Goal: Task Accomplishment & Management: Complete application form

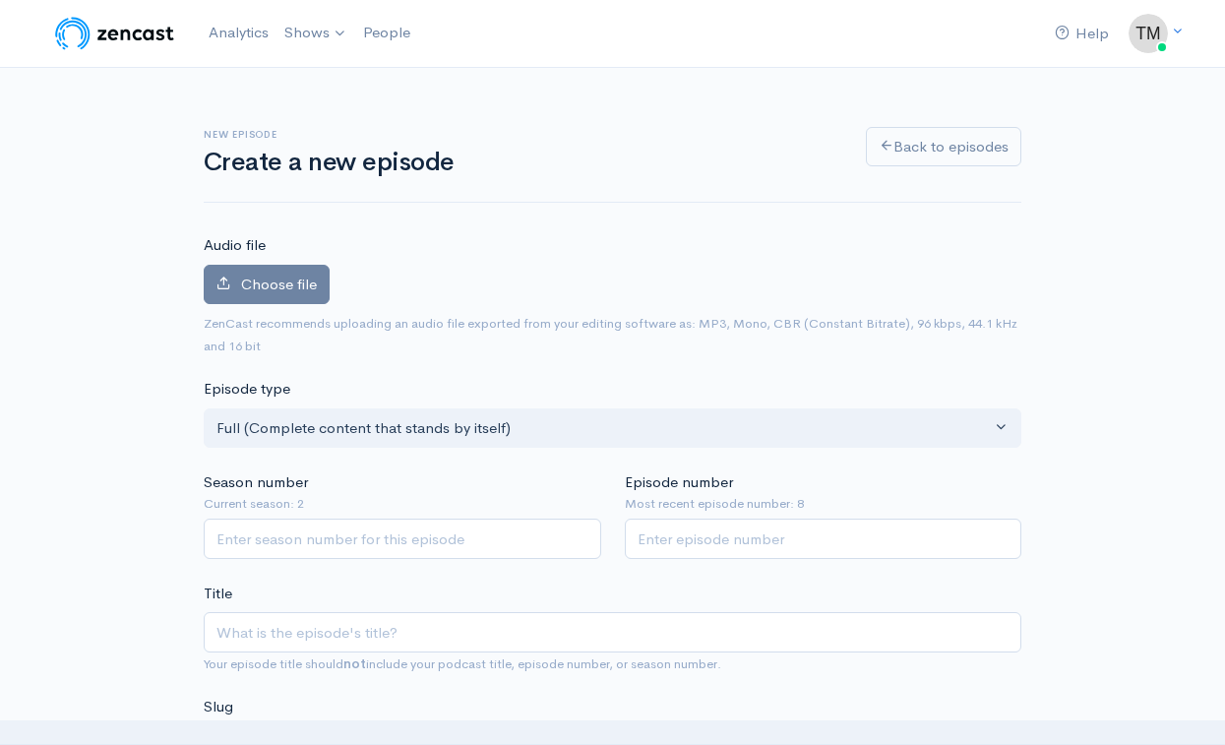
click at [742, 0] on nav "Help Notifications View all Your profile Team settings Default team Current Log…" at bounding box center [612, 34] width 1225 height 68
click at [276, 292] on label "Choose file" at bounding box center [267, 285] width 126 height 40
click at [0, 0] on input "Choose file" at bounding box center [0, 0] width 0 height 0
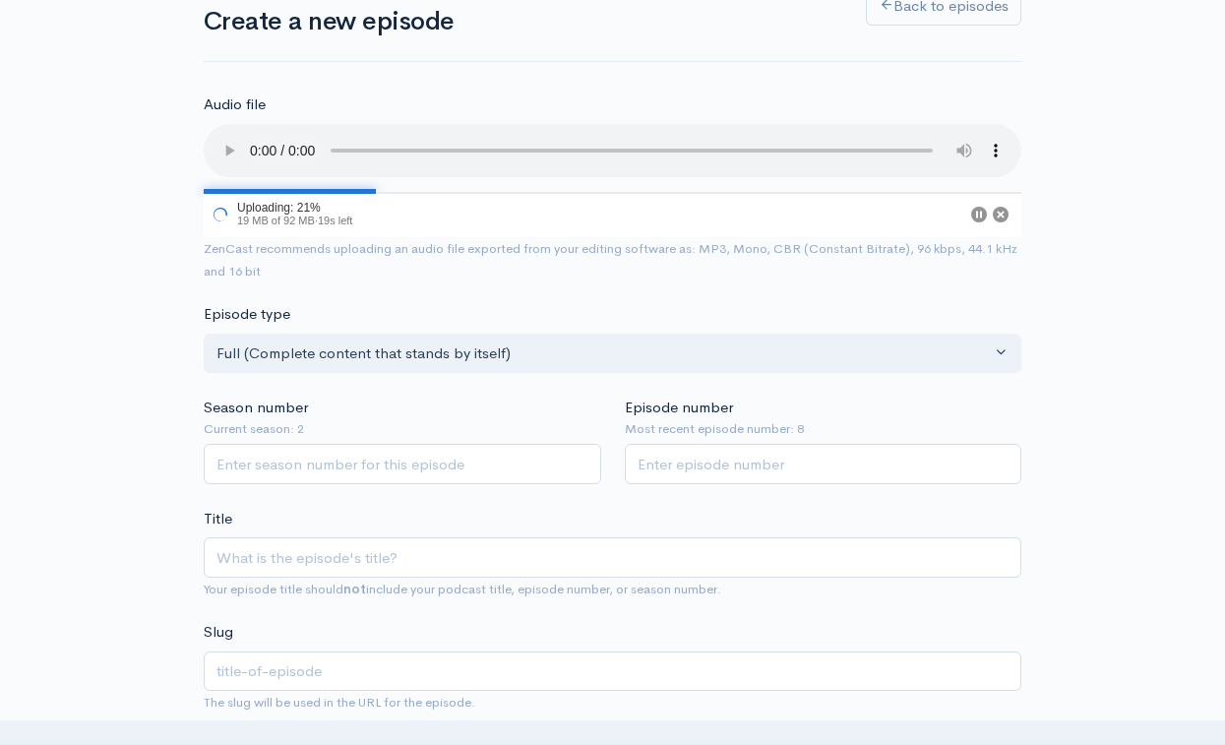
scroll to position [152, 0]
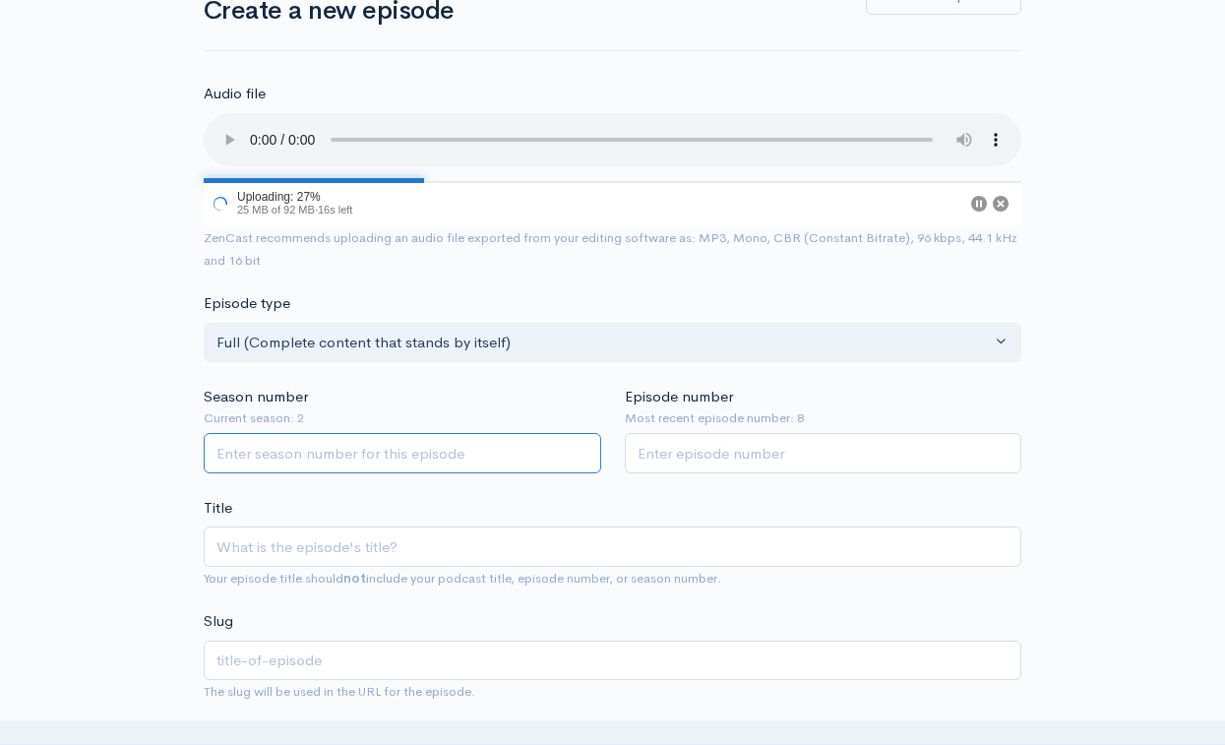
click at [347, 433] on input "Season number" at bounding box center [403, 453] width 398 height 40
type input "3"
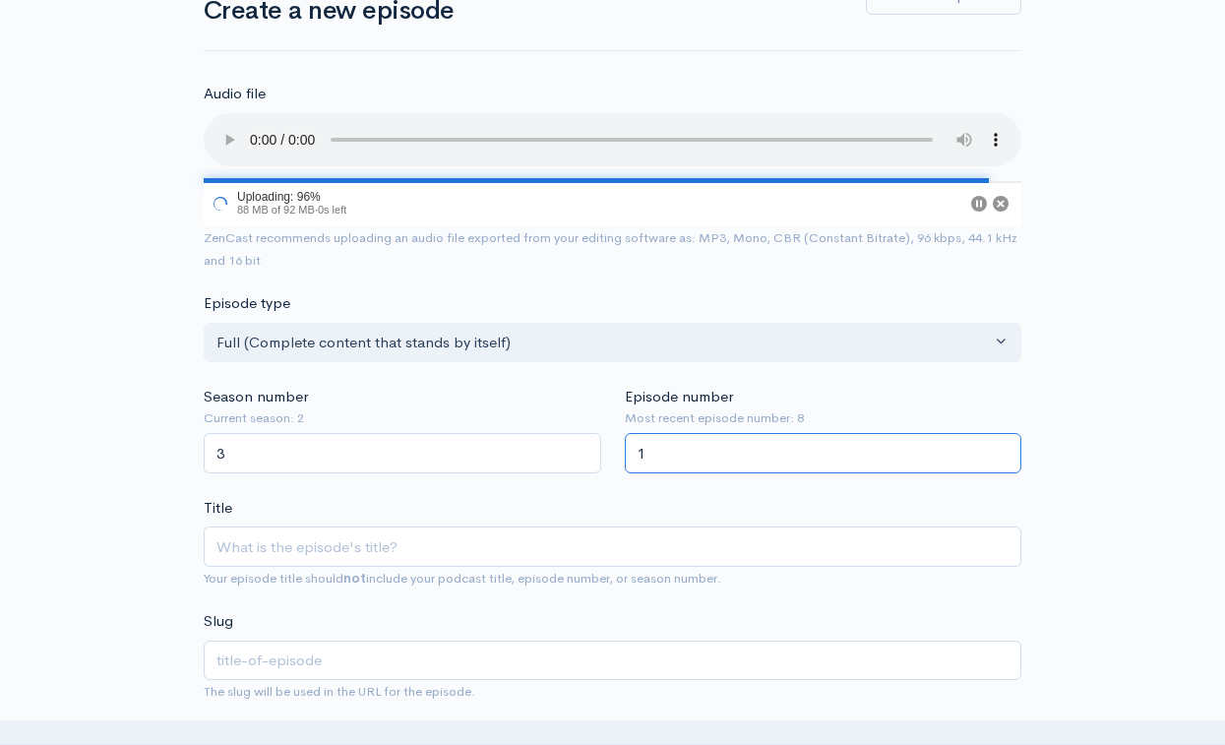
type input "1"
drag, startPoint x: 394, startPoint y: 494, endPoint x: 383, endPoint y: 508, distance: 17.5
click at [394, 497] on div "Title Your episode title should not include your podcast title, episode number,…" at bounding box center [613, 543] width 818 height 93
click at [376, 526] on input "Title" at bounding box center [613, 546] width 818 height 40
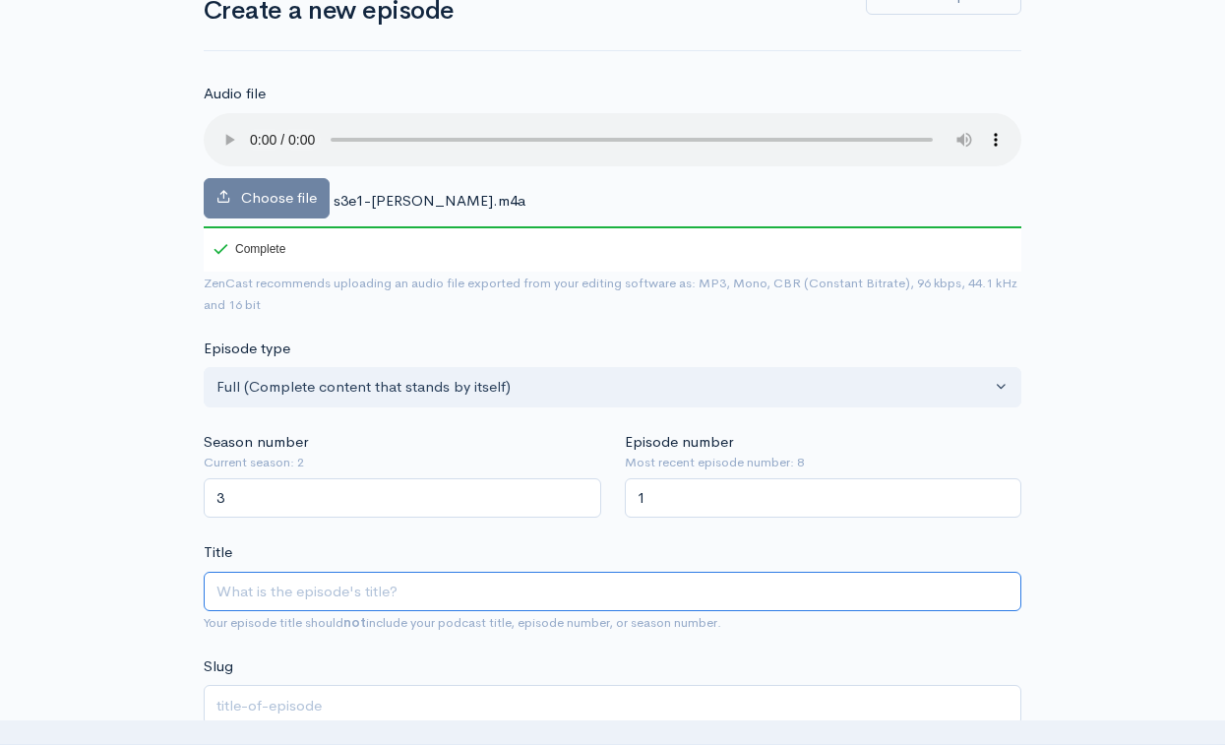
paste input "S3E1: Growing Up Faith 2 Faith with [PERSON_NAME]"
type input "S3E1: Growing Up Faith 2 Faith with [PERSON_NAME]"
type input "s3e1-growing-up-faith-2-faith-with-[PERSON_NAME]"
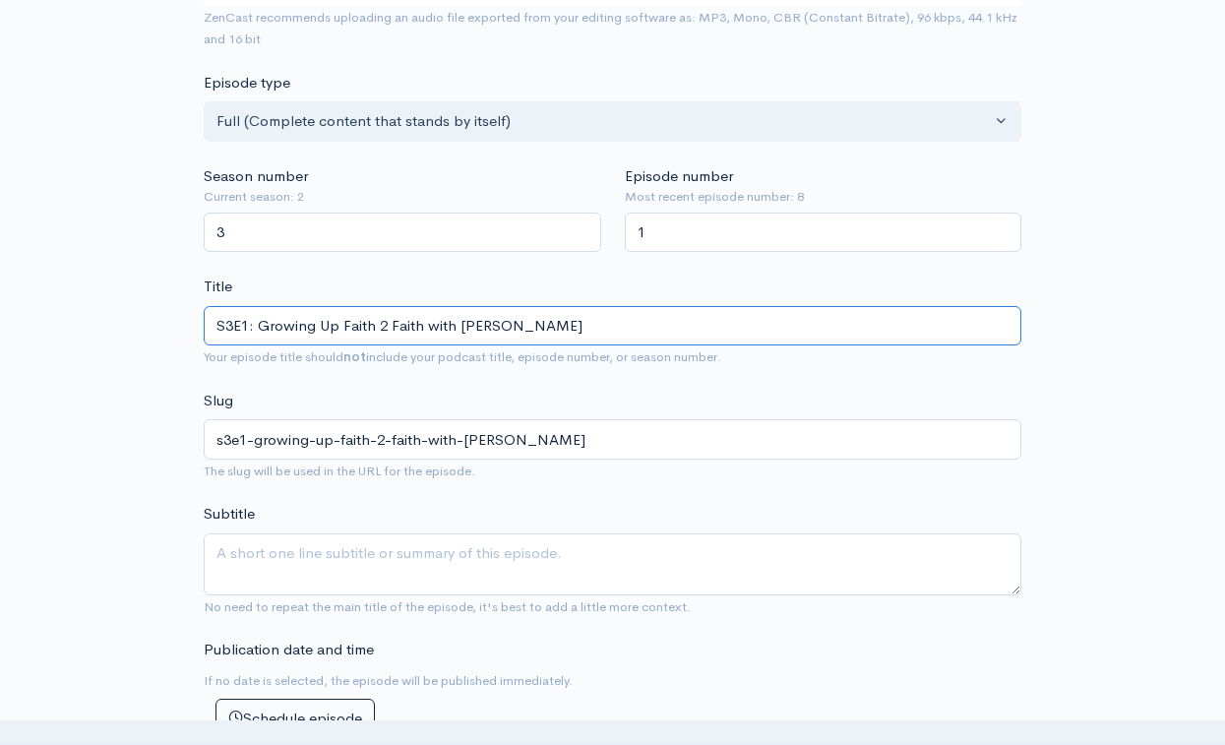
scroll to position [422, 0]
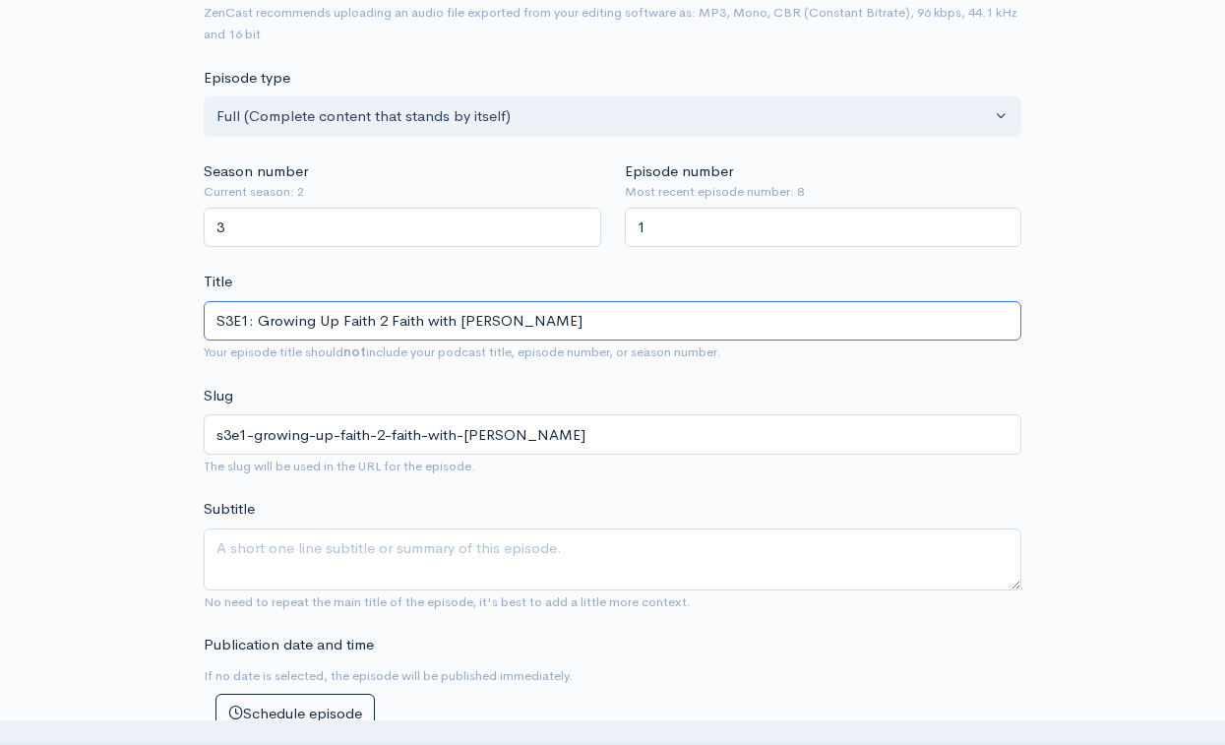
type input "S3E1: Growing Up Faith 2 Faith with [PERSON_NAME]"
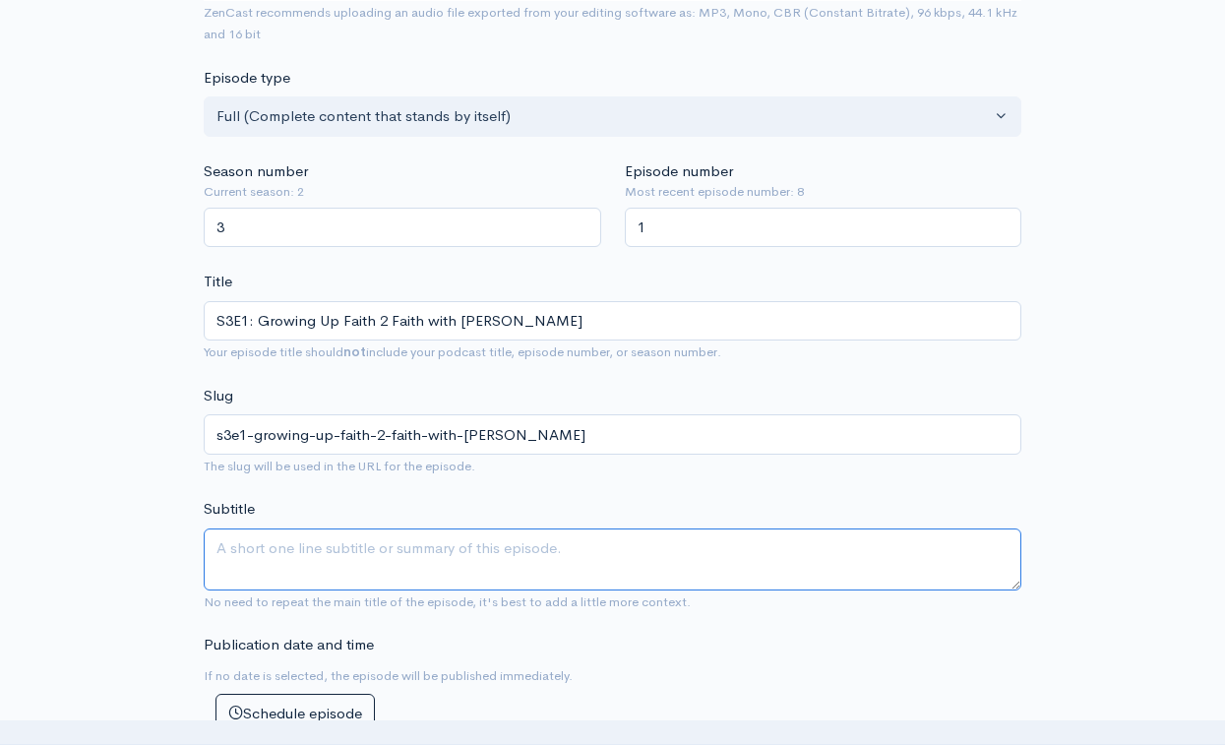
click at [402, 528] on textarea "Subtitle" at bounding box center [613, 559] width 818 height 62
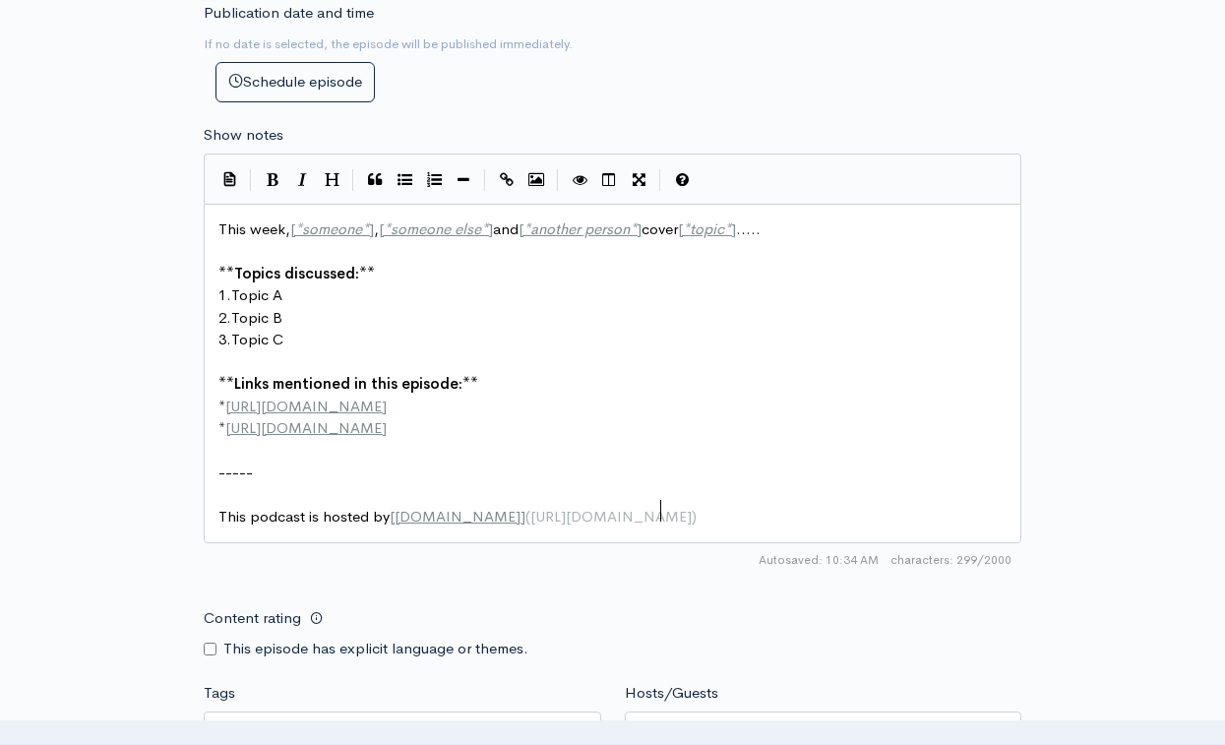
scroll to position [10, 0]
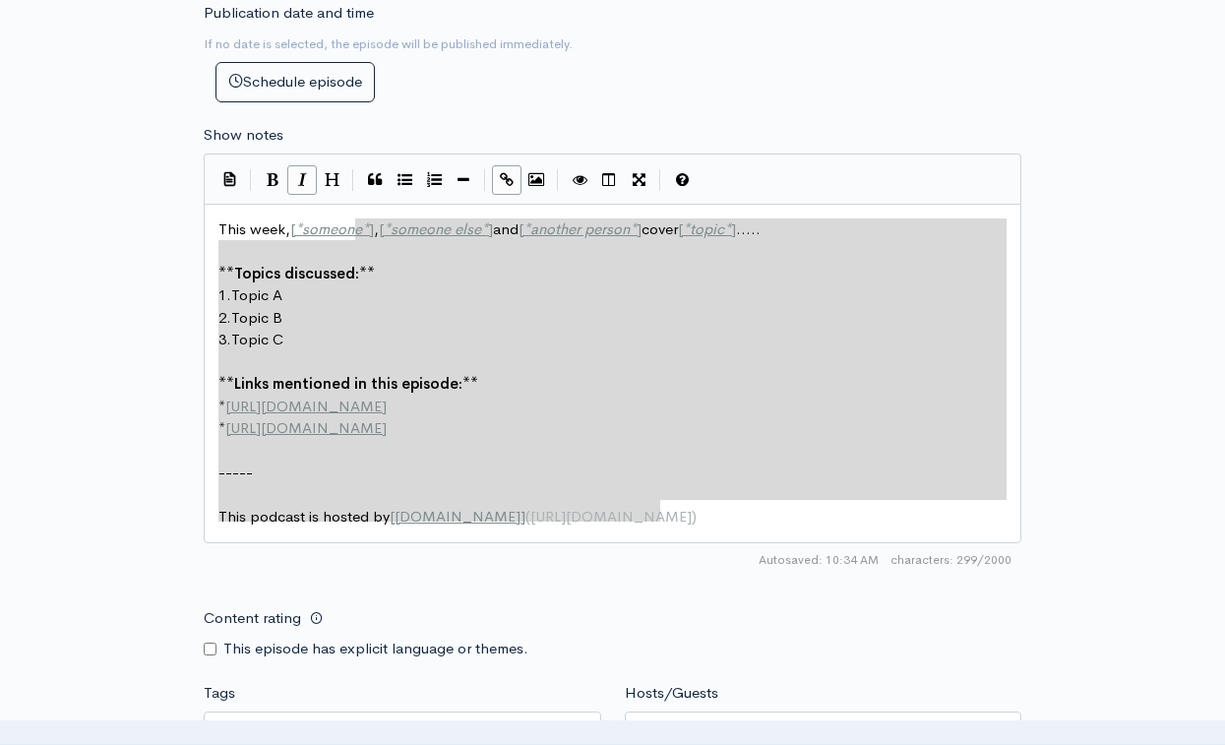
type textarea "This week, [*someone*], [*someone else*] and [*another person*] cover [*topic*]…"
drag, startPoint x: 710, startPoint y: 469, endPoint x: 128, endPoint y: 70, distance: 705.6
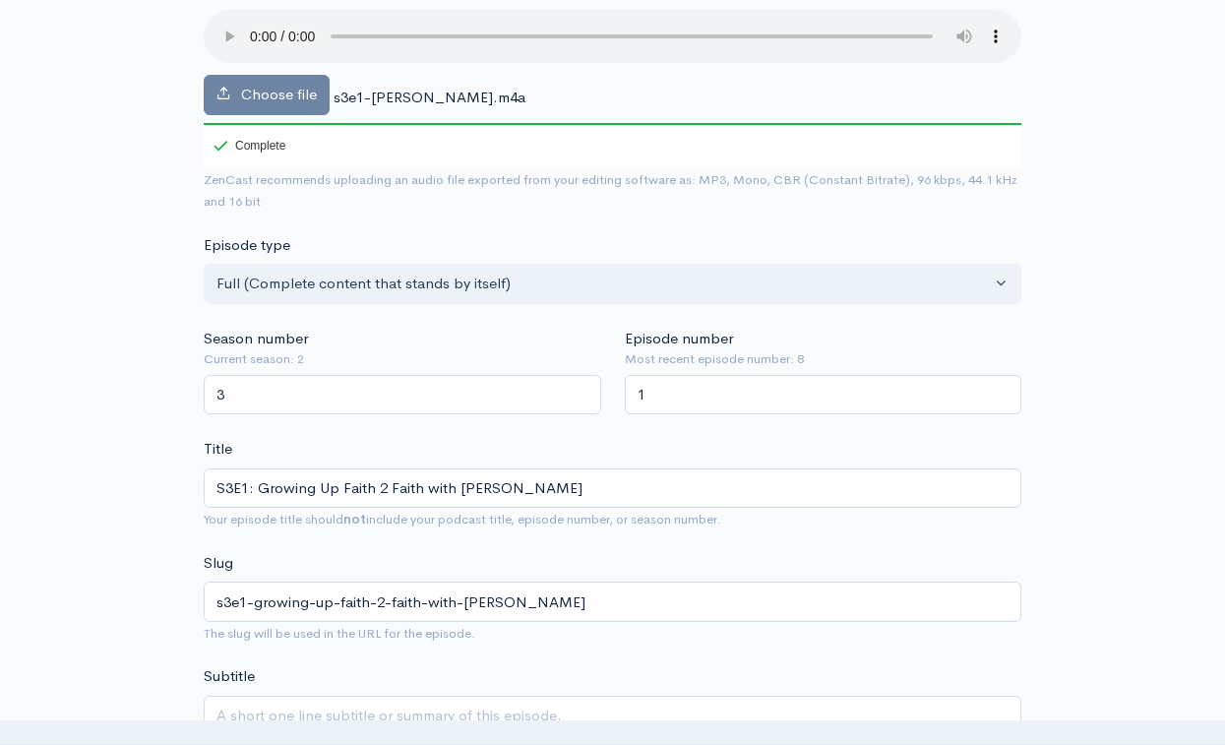
scroll to position [257, 0]
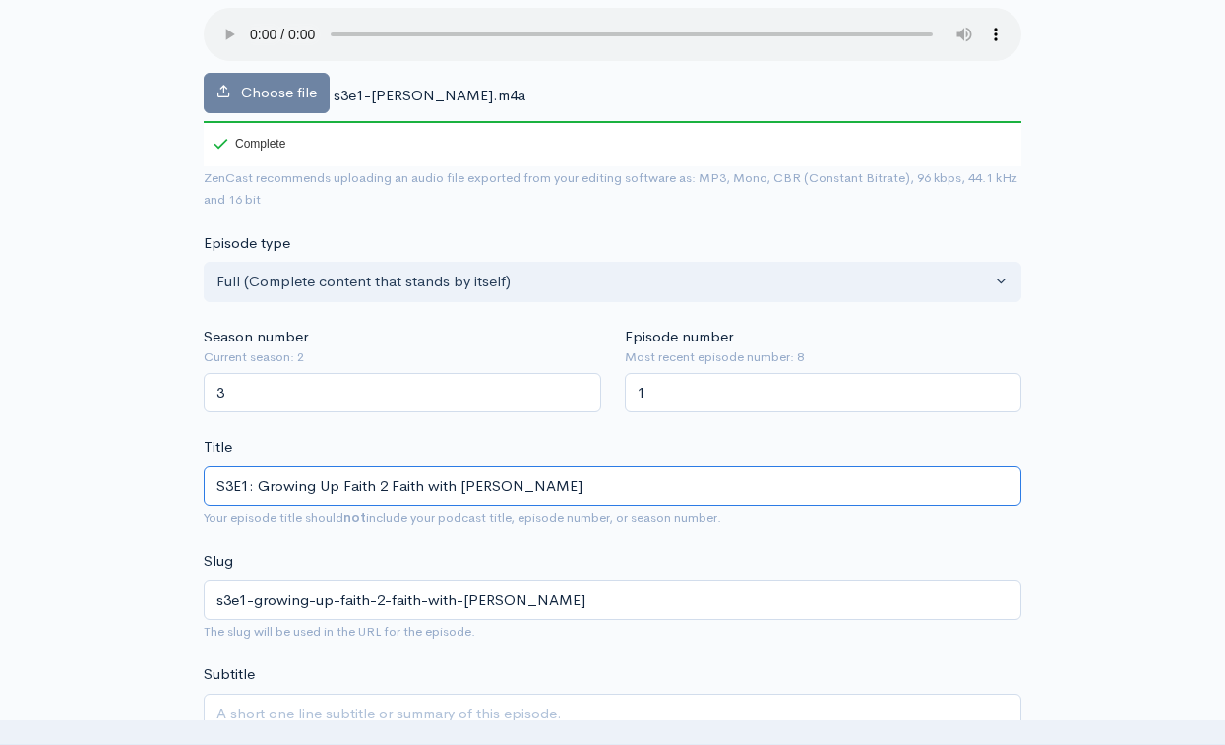
drag, startPoint x: 423, startPoint y: 460, endPoint x: 260, endPoint y: 466, distance: 163.5
click at [260, 466] on input "S3E1: Growing Up Faith 2 Faith with [PERSON_NAME]" at bounding box center [613, 486] width 818 height 40
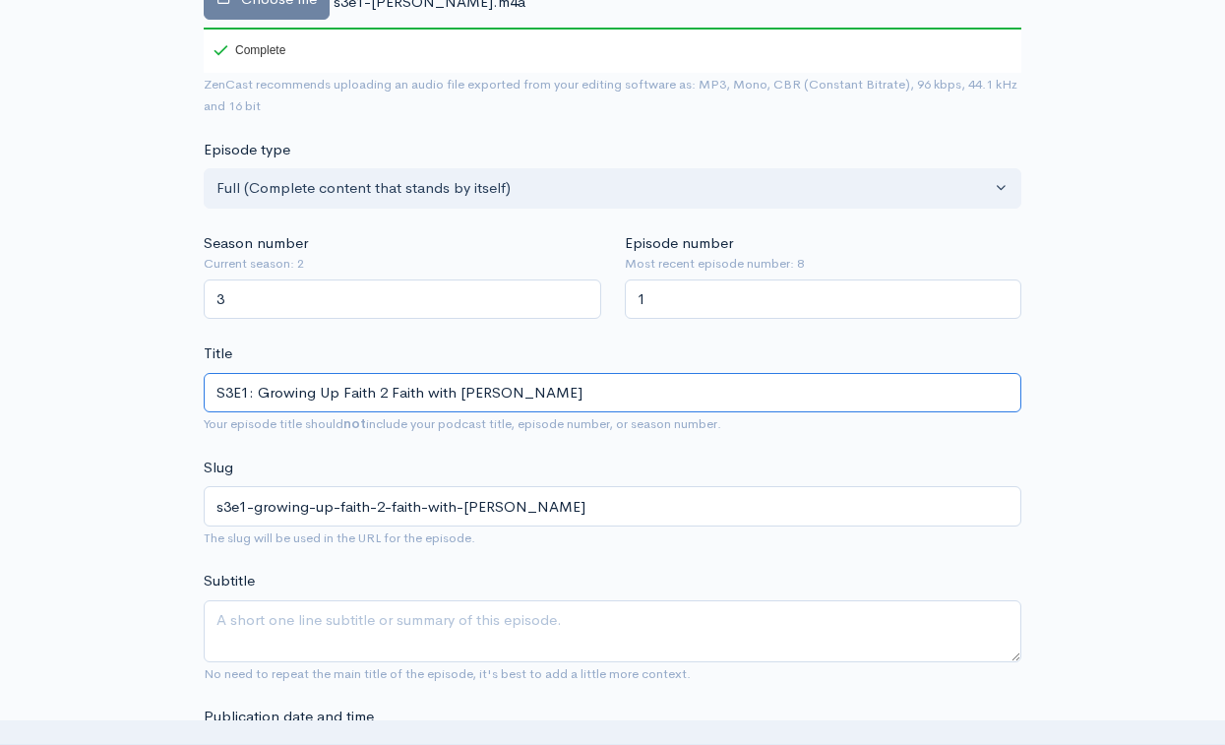
scroll to position [350, 0]
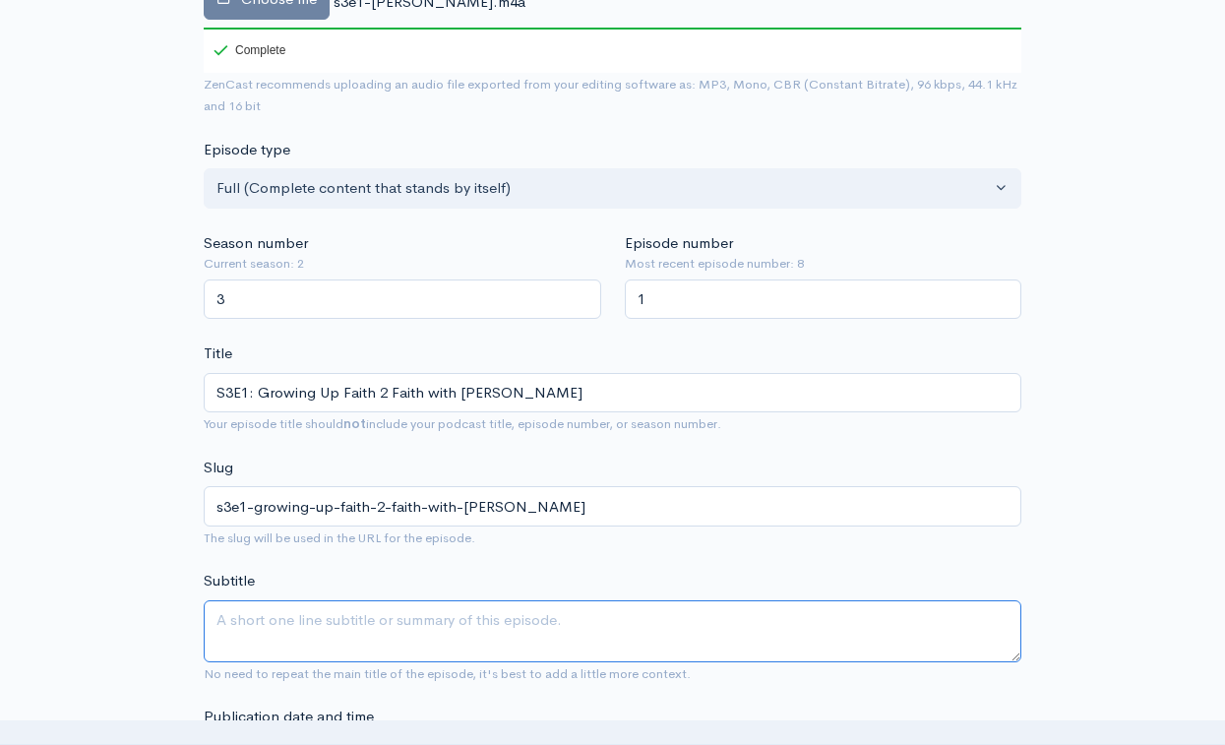
click at [417, 600] on textarea "Subtitle" at bounding box center [613, 631] width 818 height 62
paste textarea "Growing Up Faith 2 Faith"
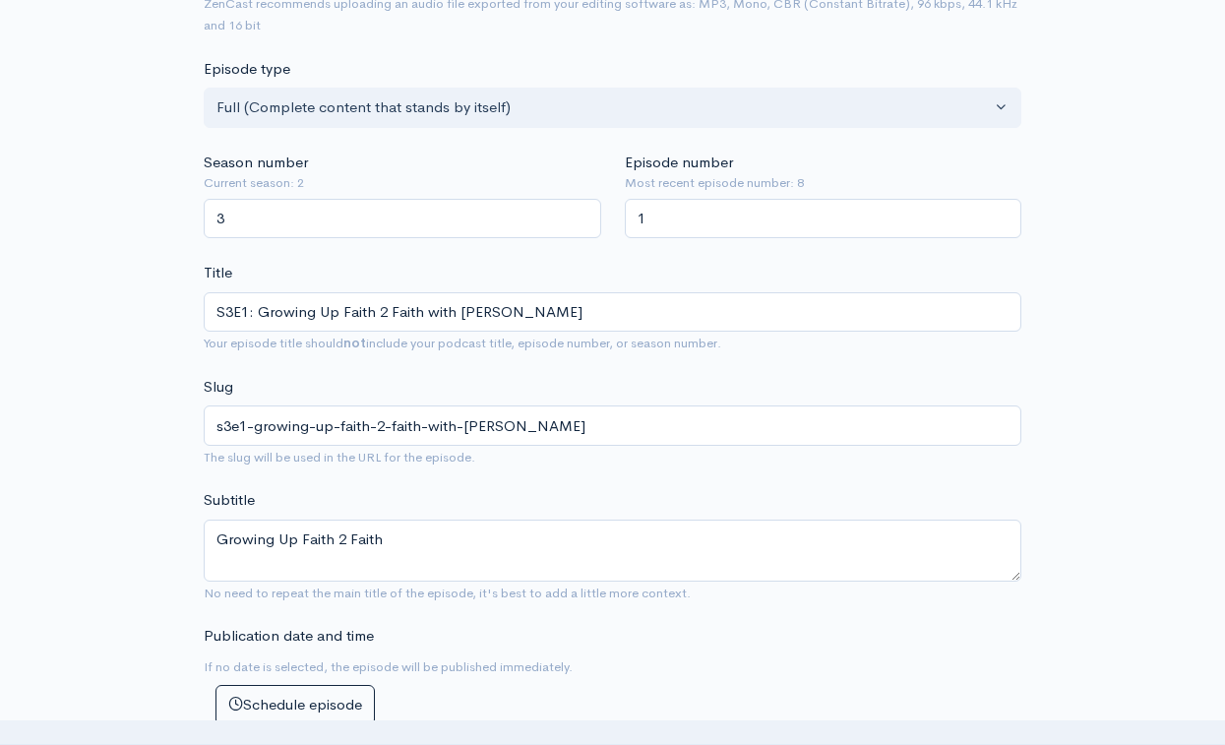
scroll to position [442, 0]
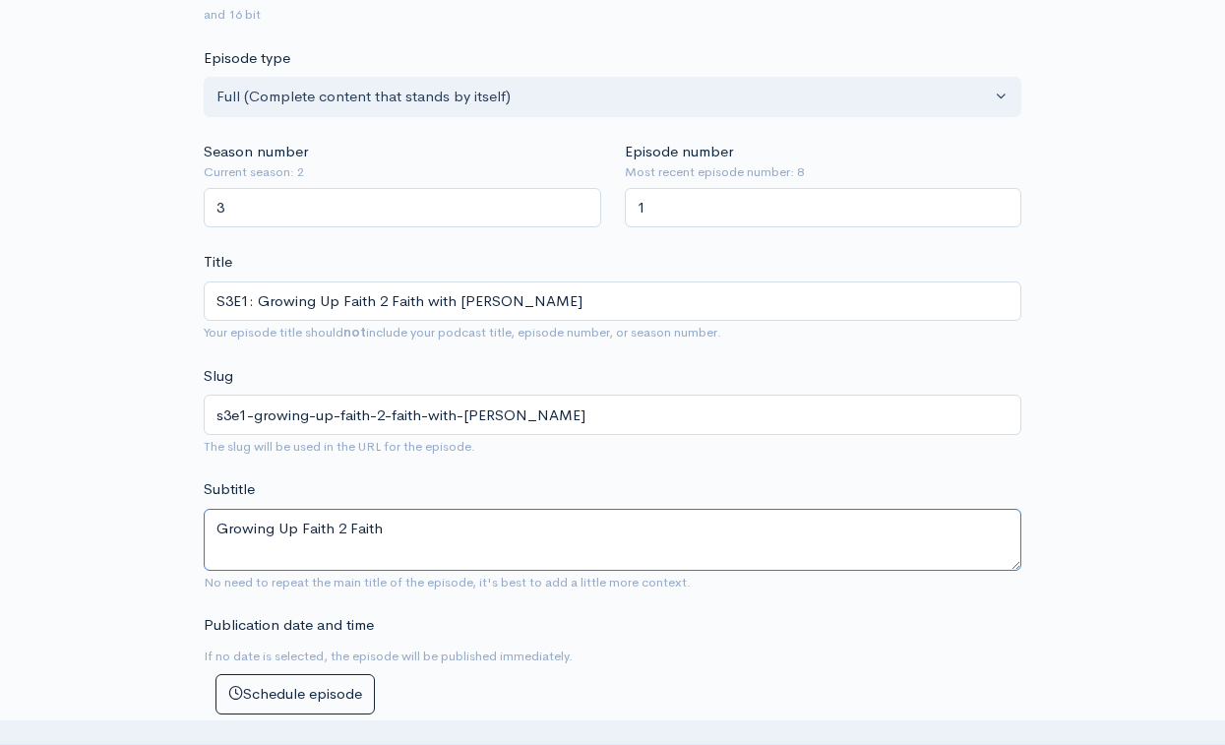
click at [465, 509] on textarea "Growing Up Faith 2 Faith" at bounding box center [613, 540] width 818 height 62
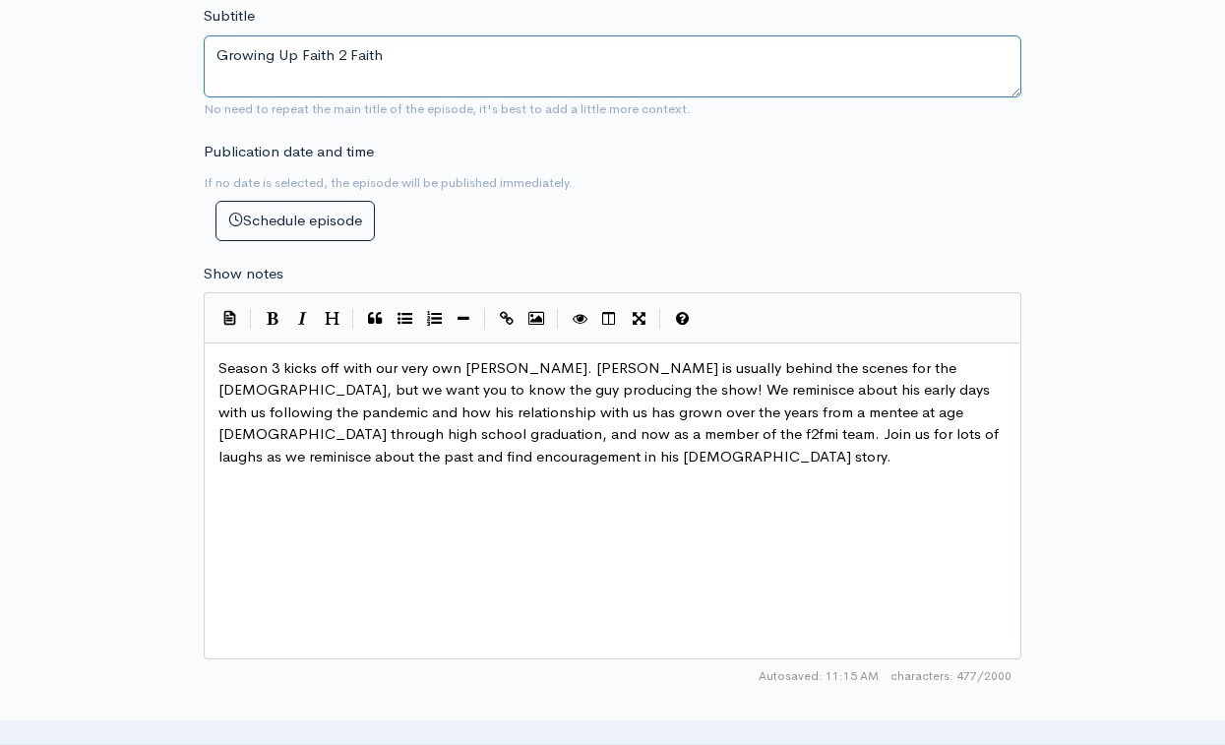
scroll to position [915, 0]
type textarea "Growing Up Faith 2 Faith"
click at [462, 448] on div "x Season 3 kicks off with our very own [PERSON_NAME]. [PERSON_NAME] is usually …" at bounding box center [637, 525] width 845 height 344
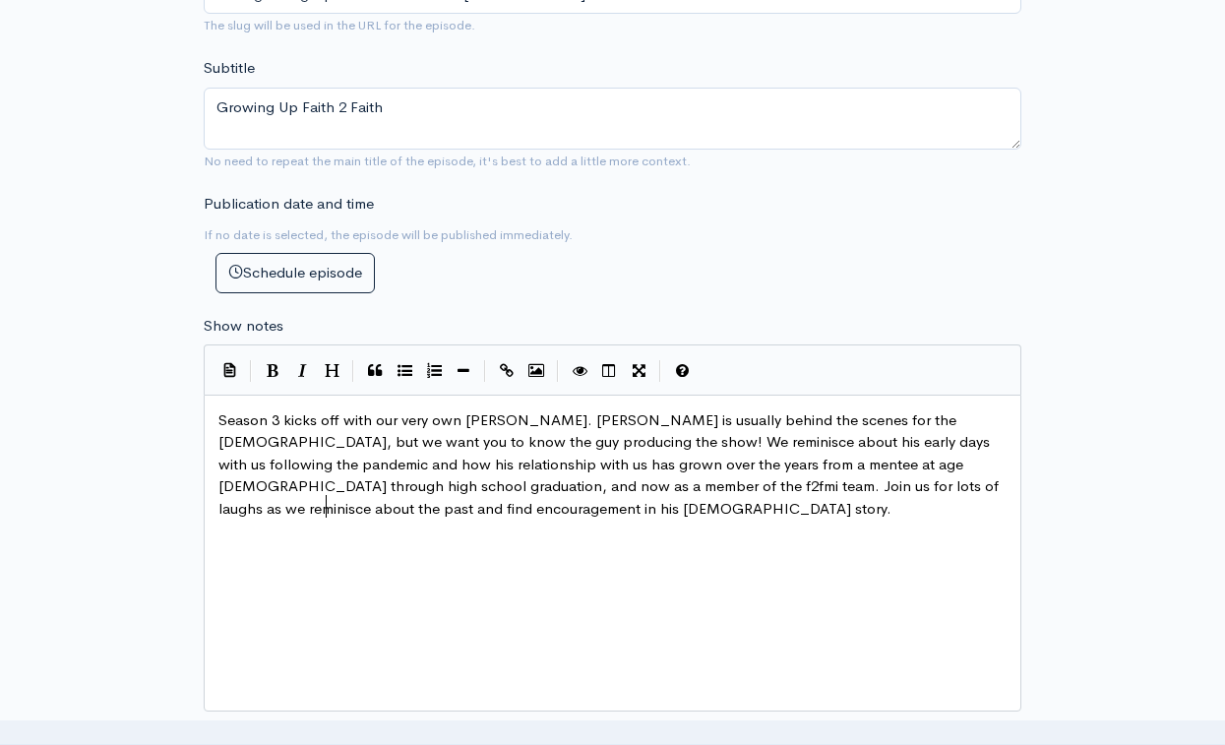
scroll to position [923, 0]
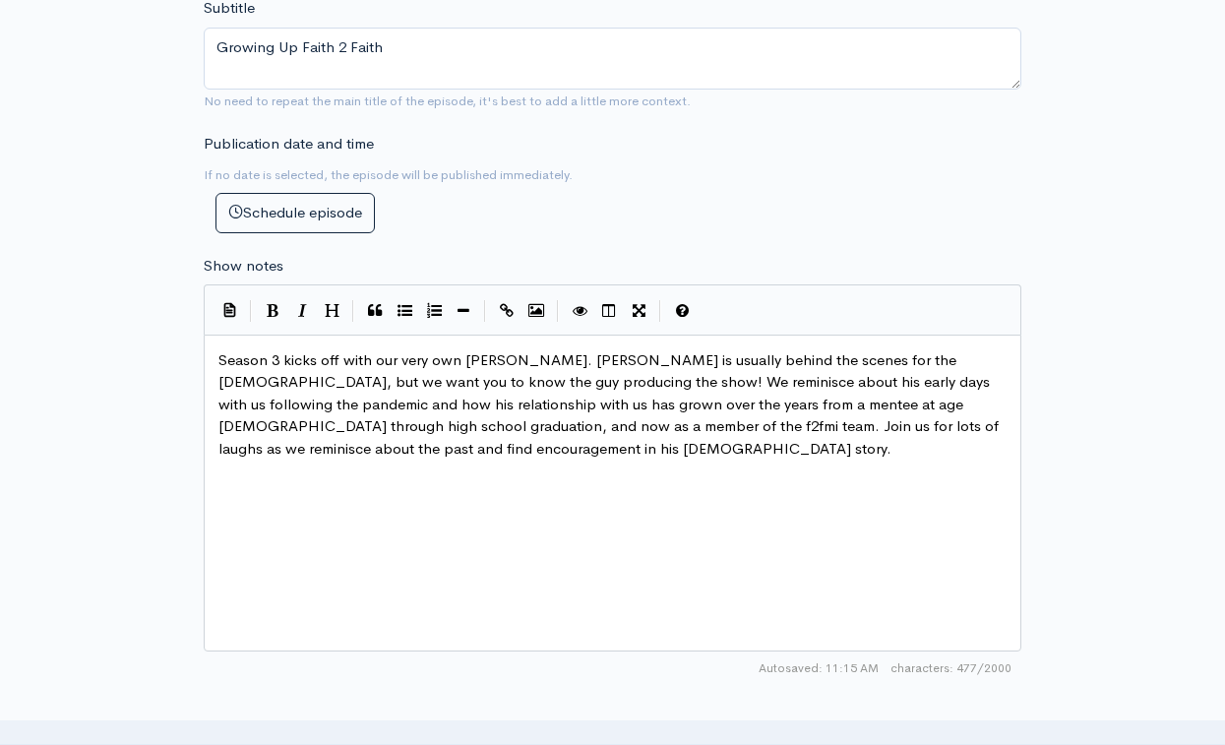
drag, startPoint x: 108, startPoint y: 446, endPoint x: 144, endPoint y: 449, distance: 35.5
click at [108, 447] on div "New episode Create a new episode Back to episodes Audio file Choose file s3e1-[…" at bounding box center [613, 228] width 1122 height 2166
click at [411, 449] on div "x Season 3 kicks off with our very own [PERSON_NAME]. [PERSON_NAME] is usually …" at bounding box center [637, 517] width 845 height 344
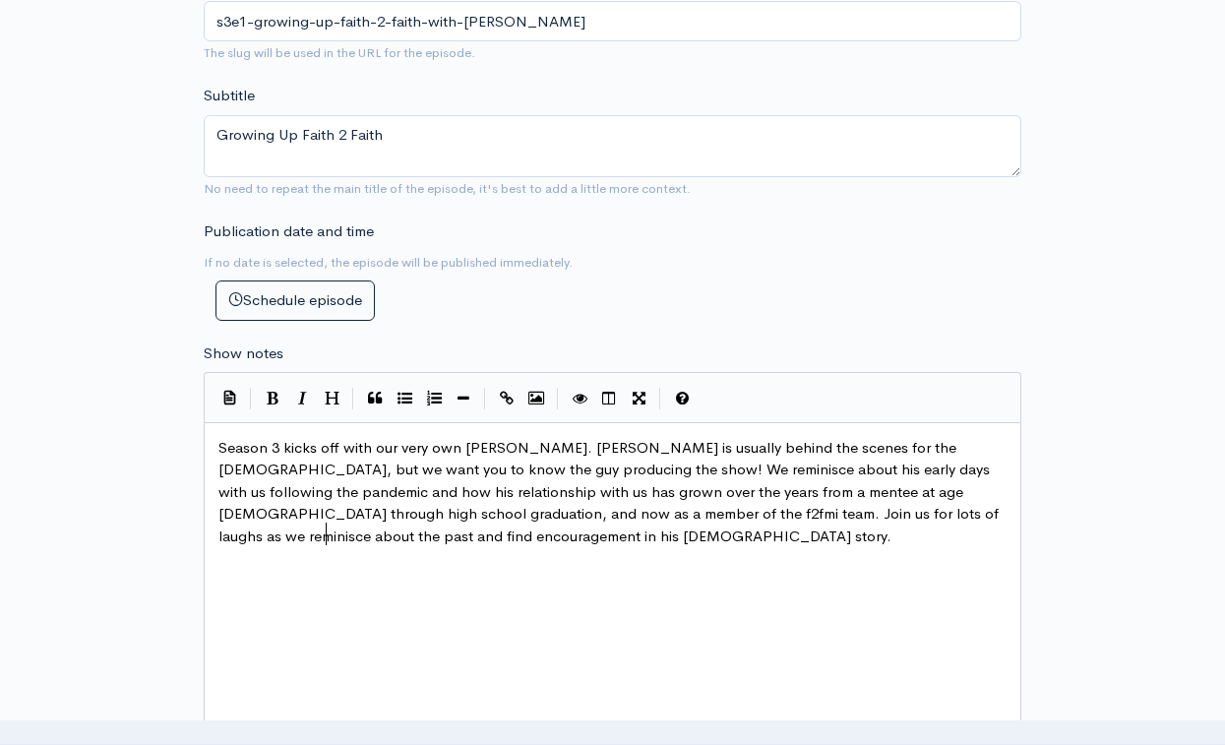
scroll to position [837, 1]
click at [392, 546] on div "x Season 3 kicks off with our very own [PERSON_NAME]. [PERSON_NAME] is usually …" at bounding box center [637, 603] width 845 height 344
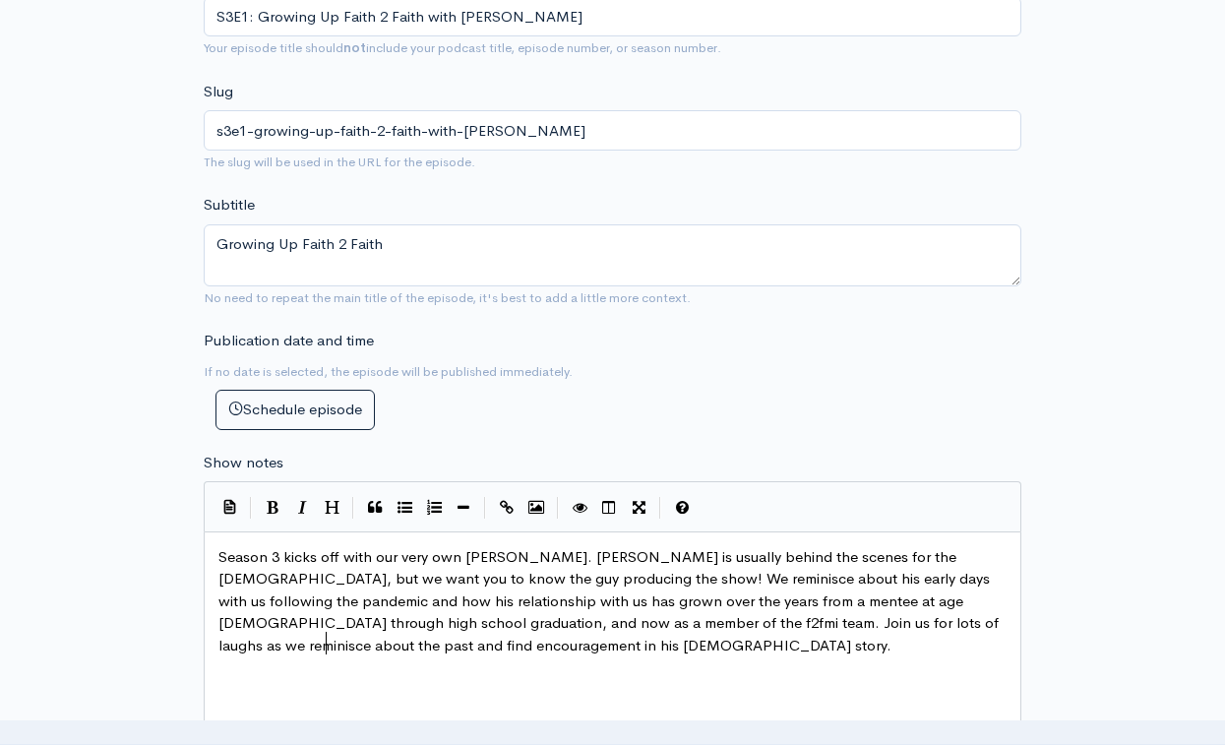
scroll to position [10, 1]
click at [575, 609] on pre "Season 3 kicks off with our very own [PERSON_NAME]. [PERSON_NAME] is usually be…" at bounding box center [613, 601] width 796 height 111
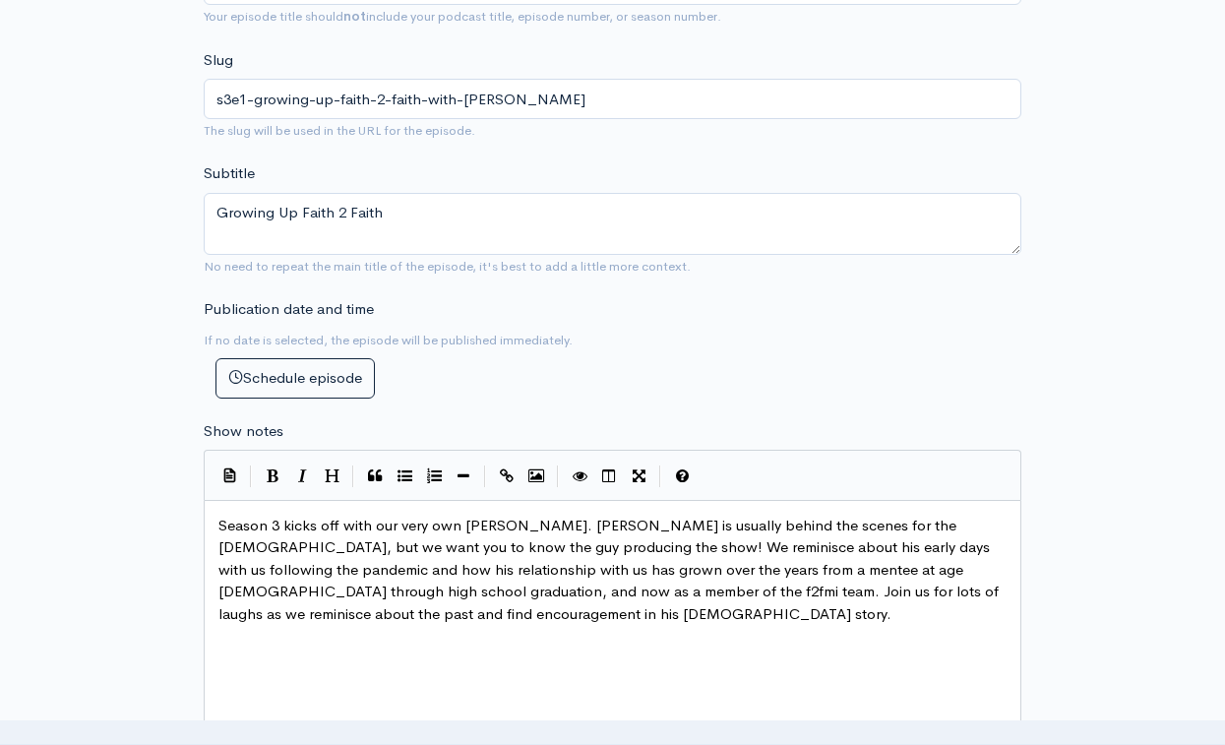
scroll to position [759, 0]
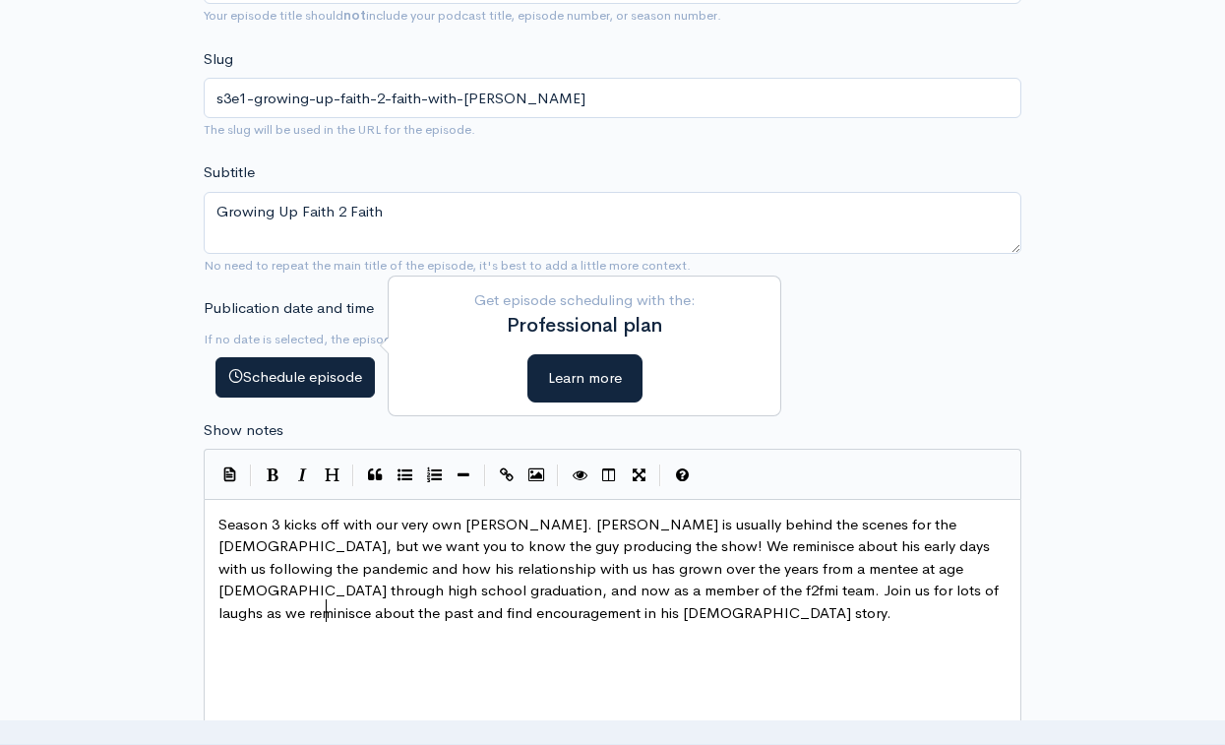
click at [315, 357] on button "Schedule episode" at bounding box center [295, 377] width 159 height 40
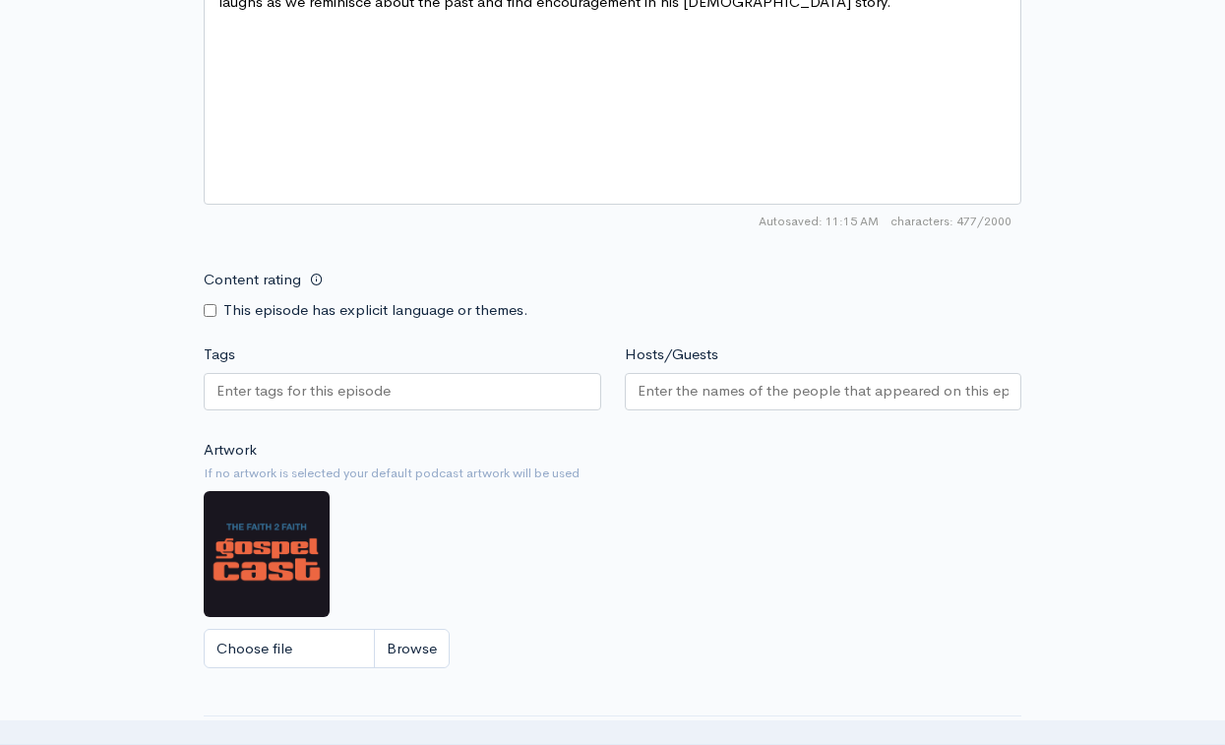
scroll to position [1368, 0]
click at [397, 375] on div at bounding box center [403, 393] width 398 height 37
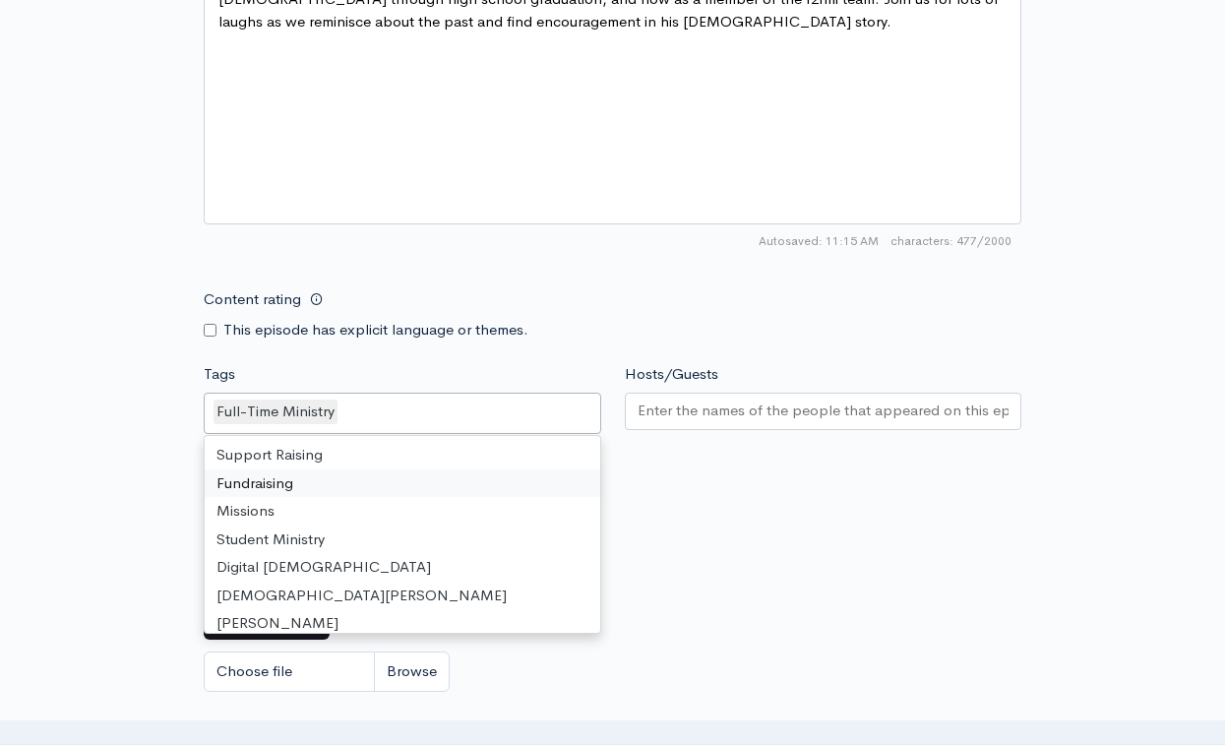
scroll to position [0, 0]
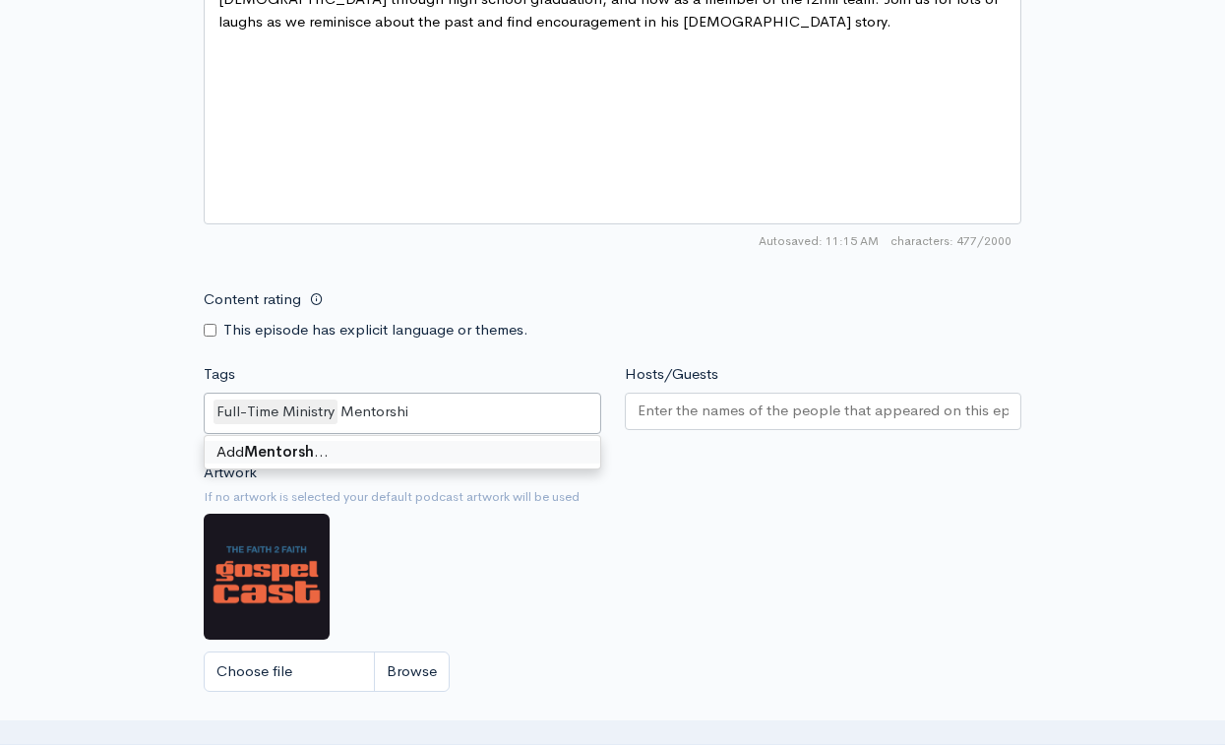
type input "Mentorship"
type input "Discipleship"
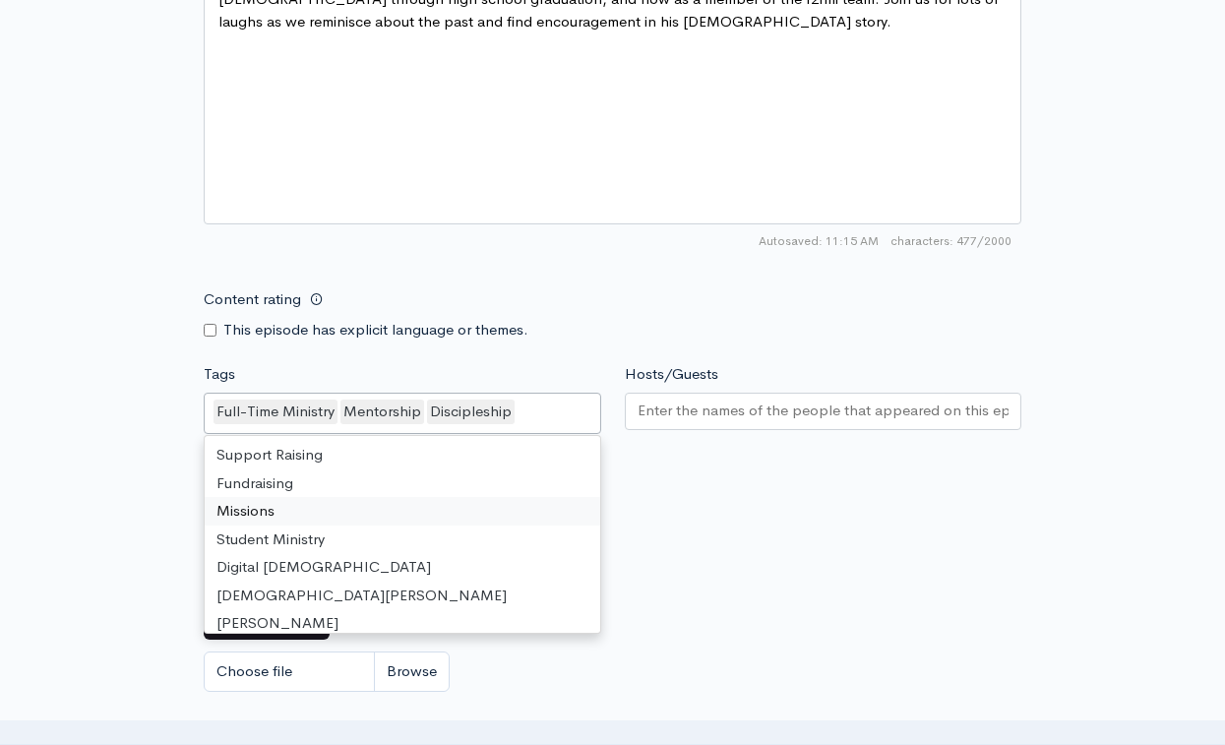
click at [742, 393] on div at bounding box center [824, 411] width 398 height 37
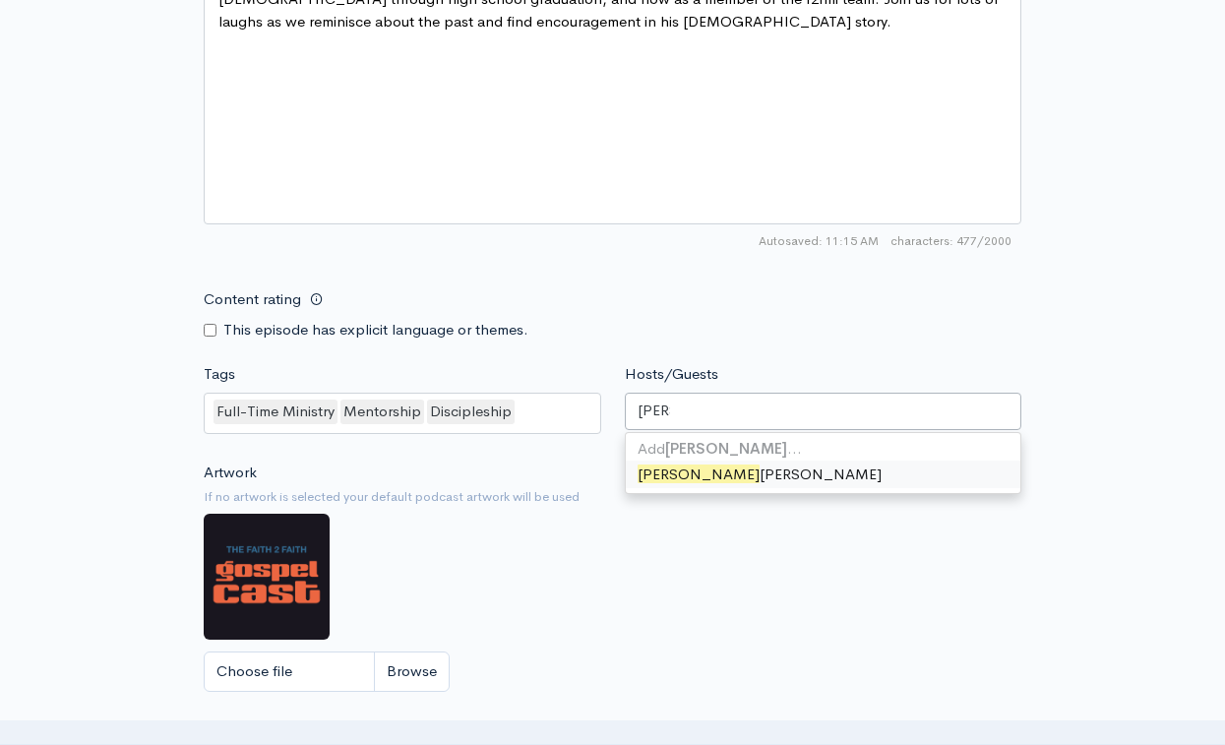
type input "[PERSON_NAME]"
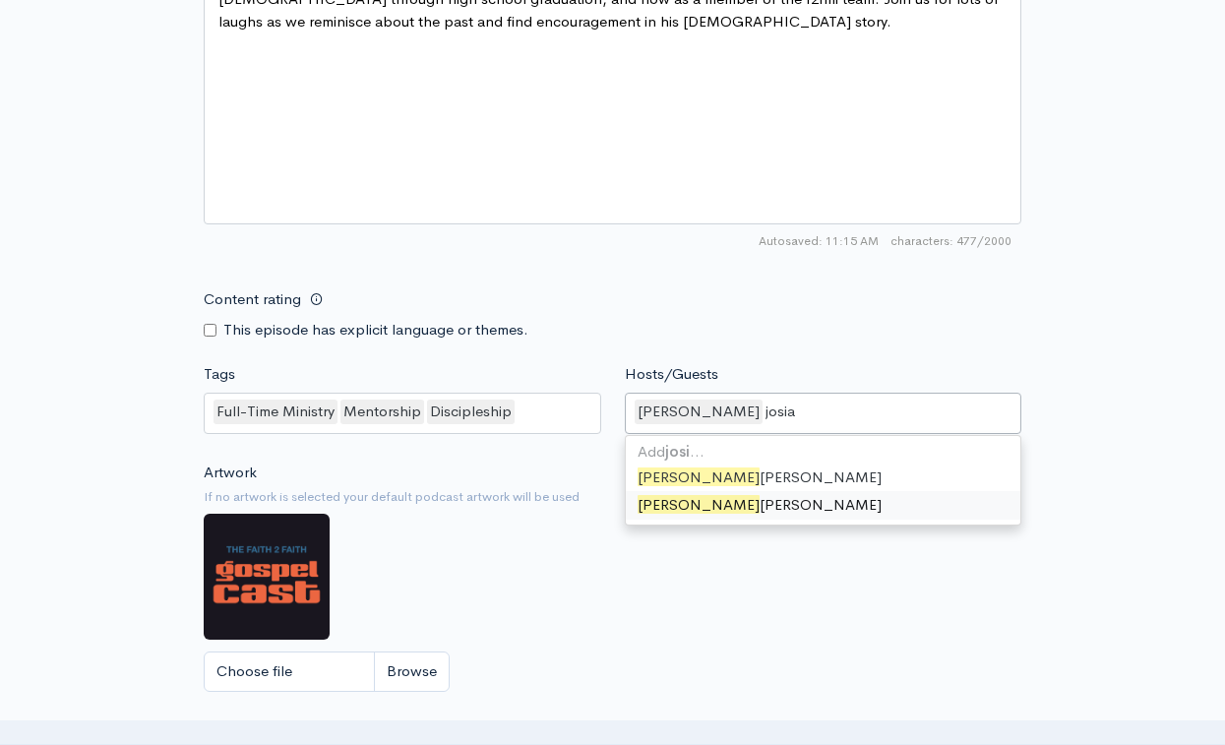
type input "josiah"
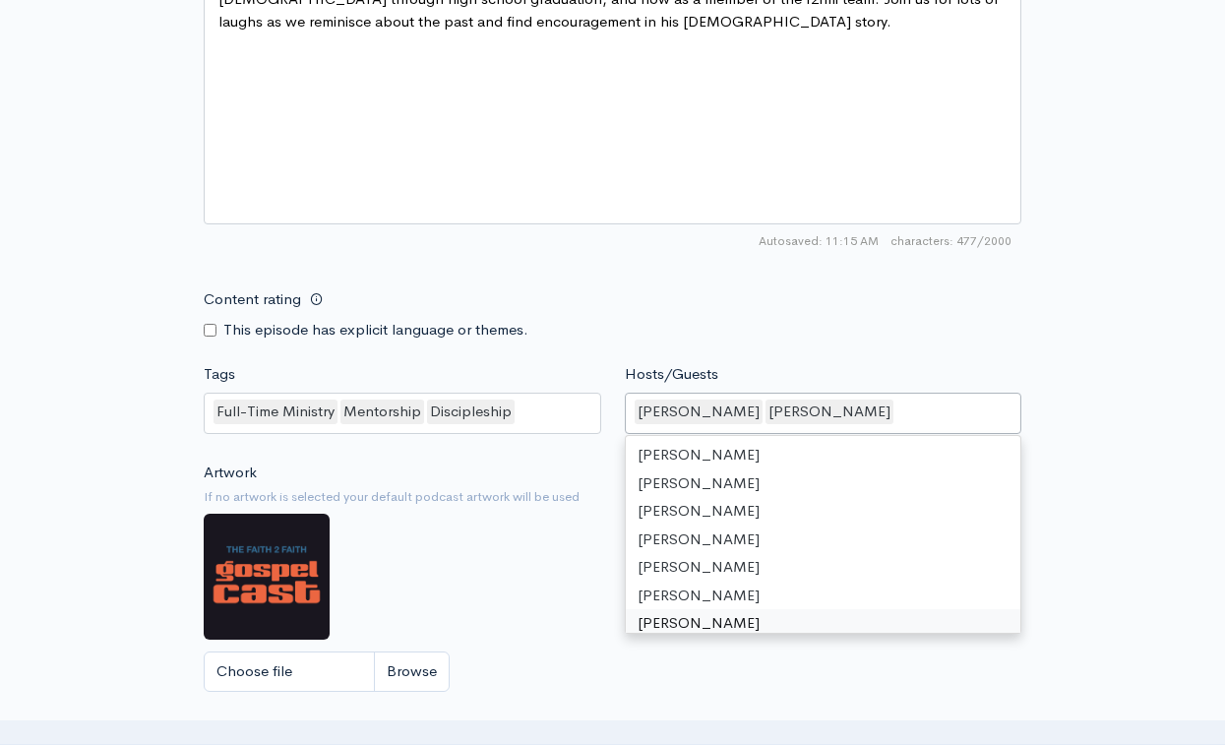
click at [558, 651] on div "Choose file" at bounding box center [613, 671] width 818 height 40
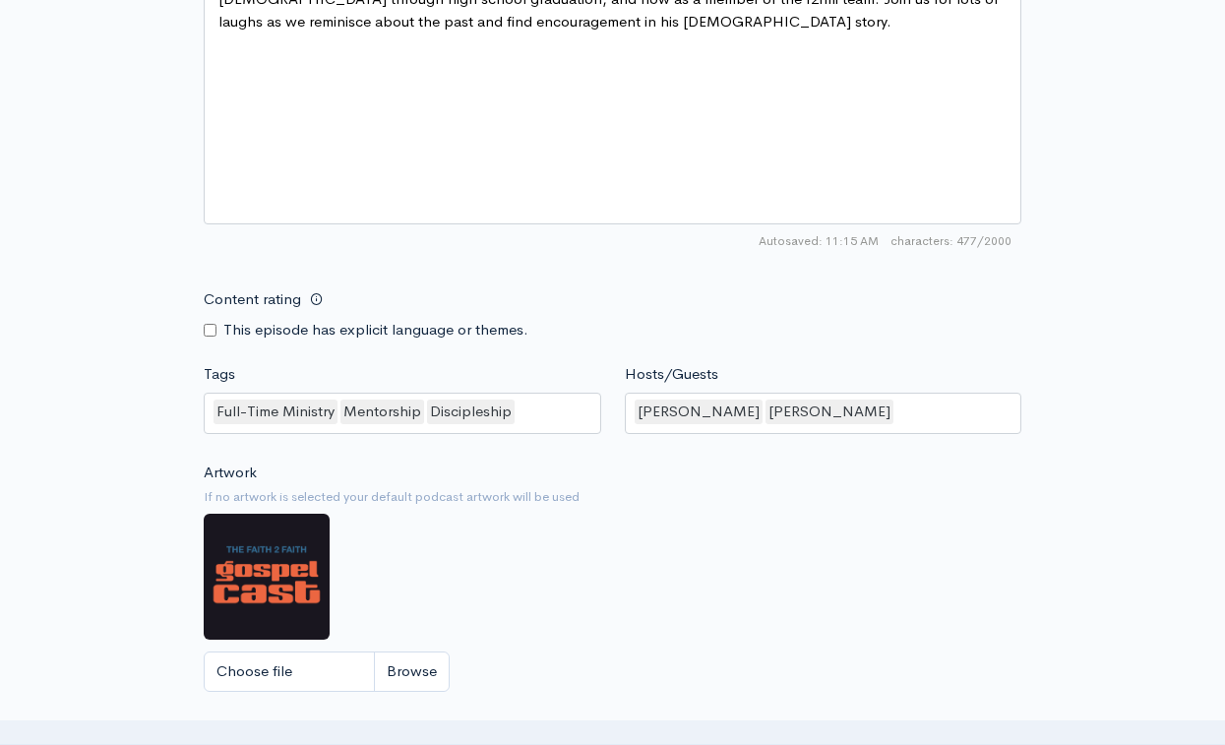
click at [882, 393] on div "[PERSON_NAME] [PERSON_NAME]" at bounding box center [824, 413] width 398 height 41
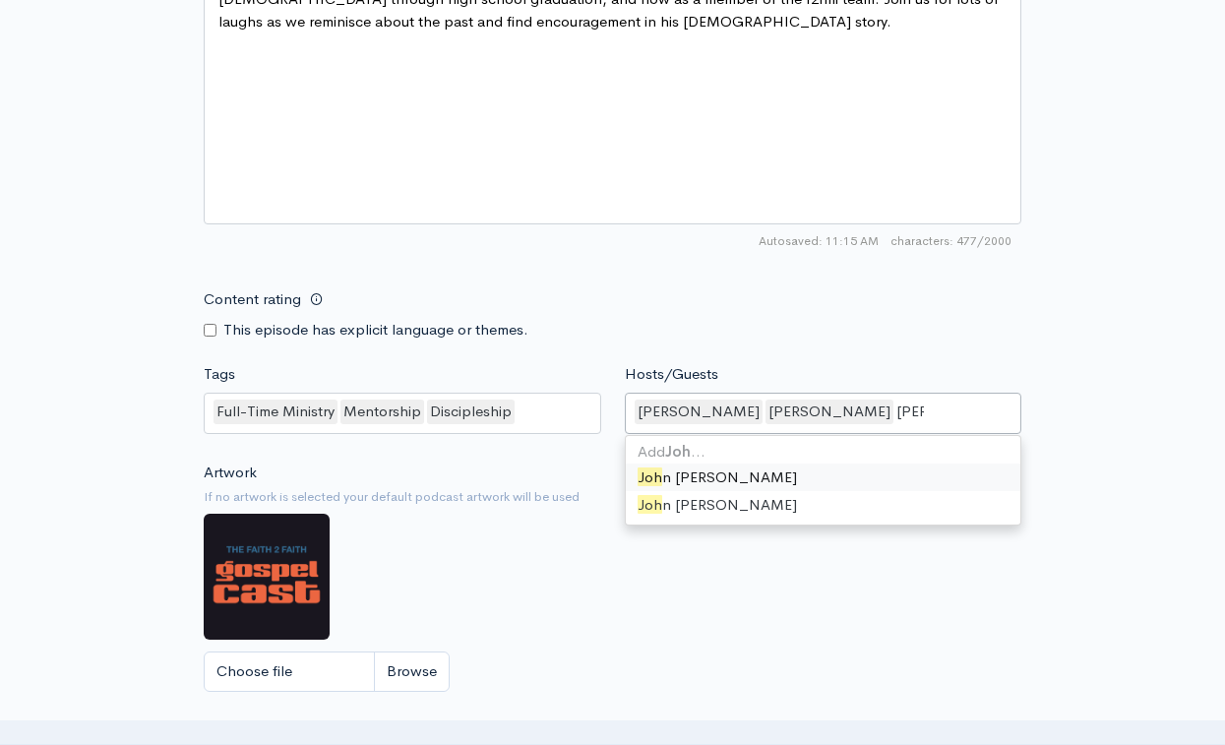
type input "[PERSON_NAME]"
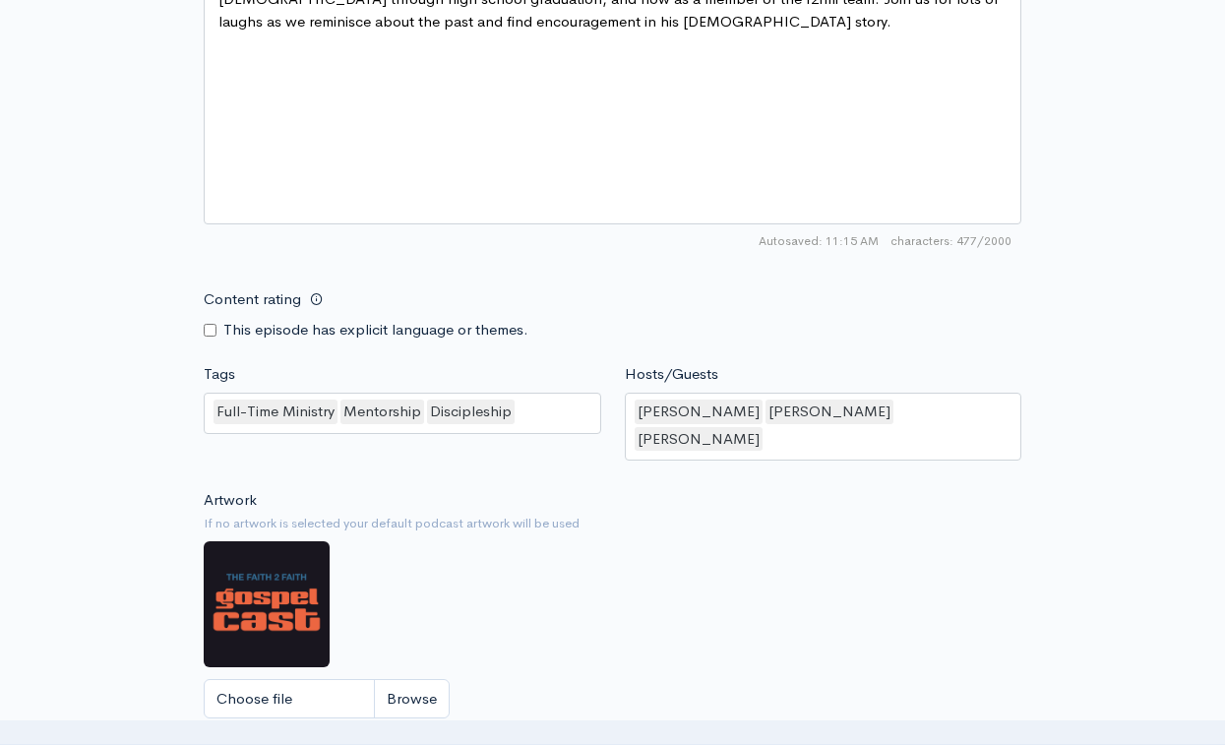
click at [576, 608] on div "Artwork If no artwork is selected your default podcast artwork will be used Cho…" at bounding box center [613, 610] width 818 height 242
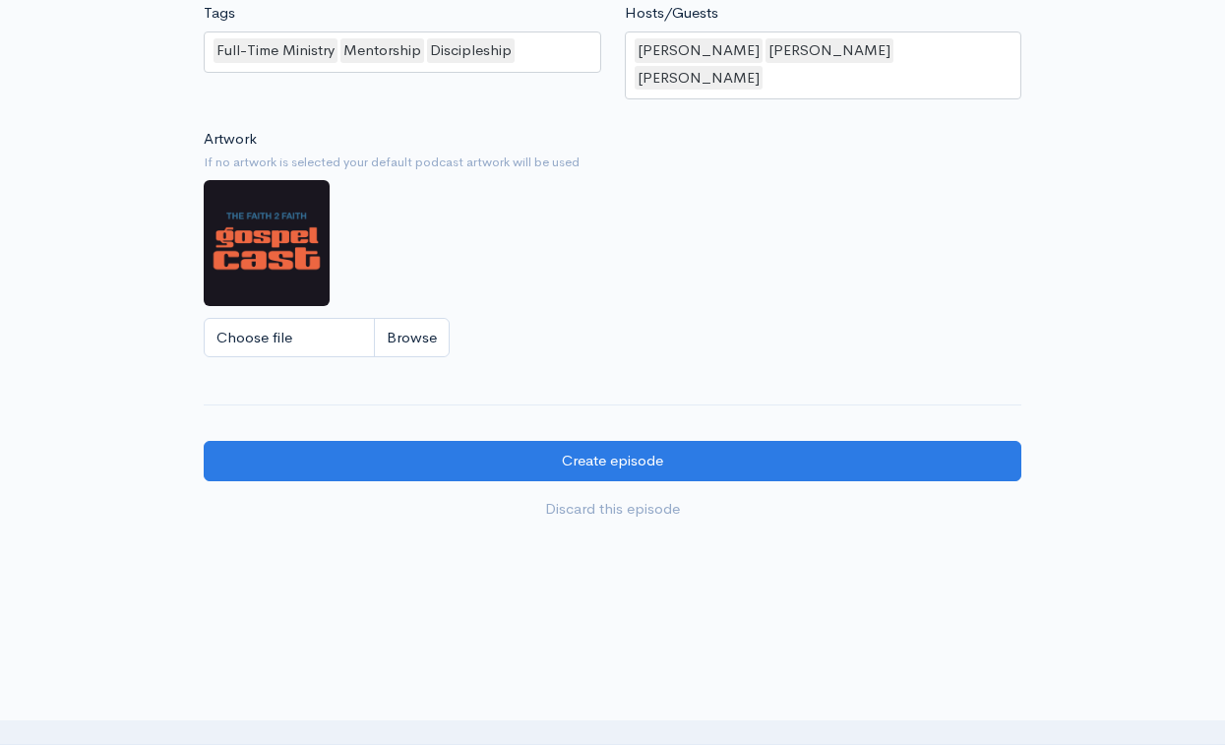
scroll to position [1710, 0]
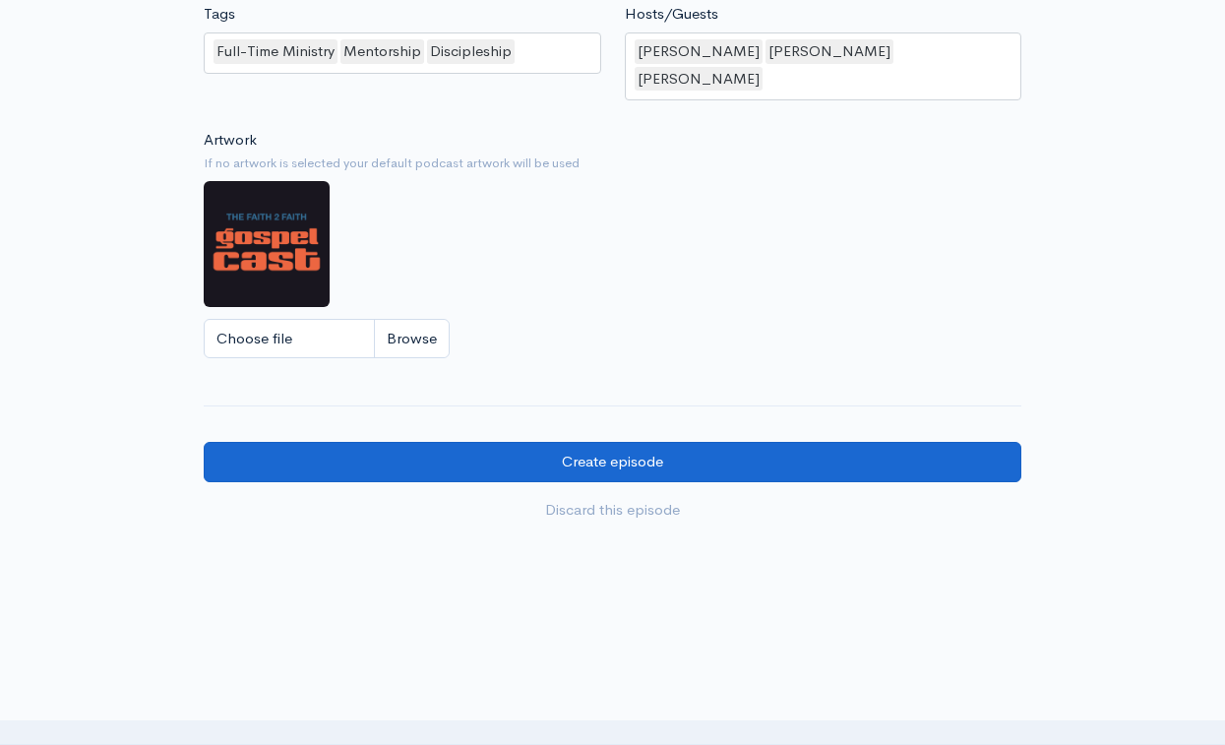
click at [677, 442] on input "Create episode" at bounding box center [613, 462] width 818 height 40
